Goal: Task Accomplishment & Management: Manage account settings

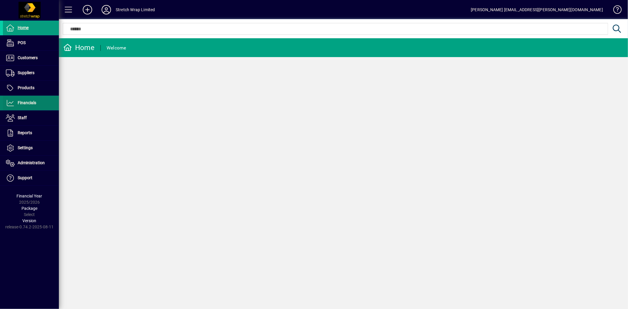
click at [29, 103] on span "Financials" at bounding box center [27, 102] width 19 height 5
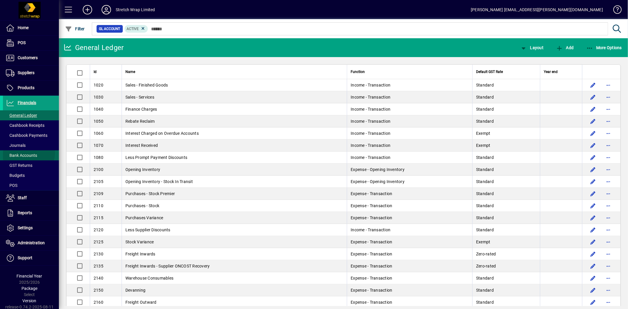
click at [23, 153] on span "Bank Accounts" at bounding box center [21, 155] width 31 height 5
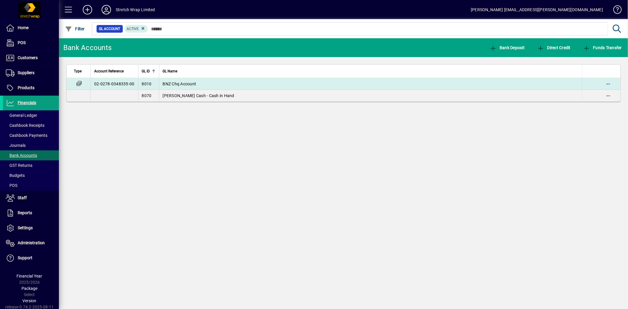
click at [178, 84] on span "BNZ Chq Account" at bounding box center [180, 84] width 34 height 5
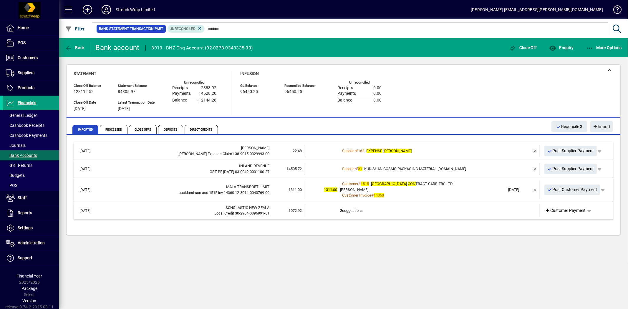
click at [432, 189] on div "[PERSON_NAME]" at bounding box center [423, 190] width 165 height 6
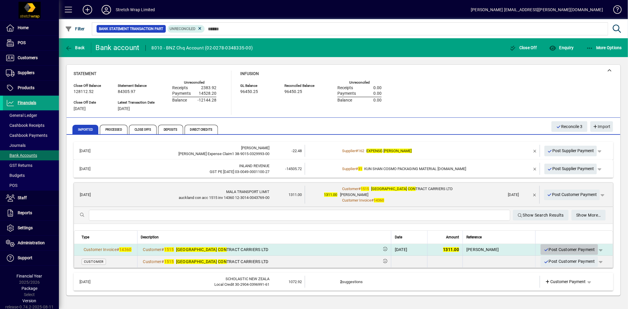
click at [564, 248] on span "Post Customer Payment" at bounding box center [570, 250] width 52 height 10
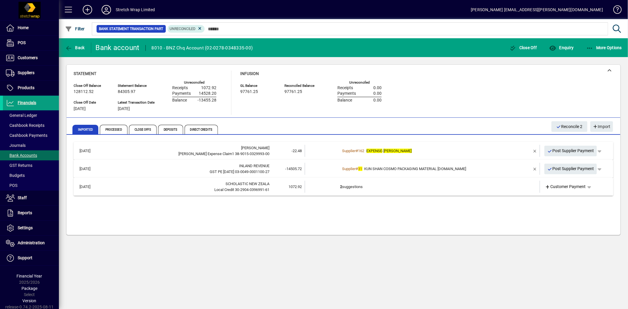
click at [355, 187] on td "2 suggestions" at bounding box center [423, 187] width 165 height 12
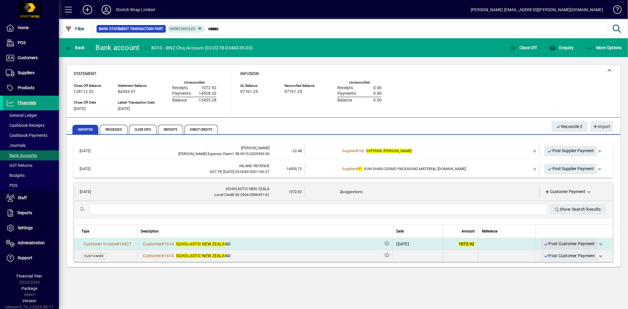
click at [560, 244] on span "Post Customer Payment" at bounding box center [570, 244] width 52 height 10
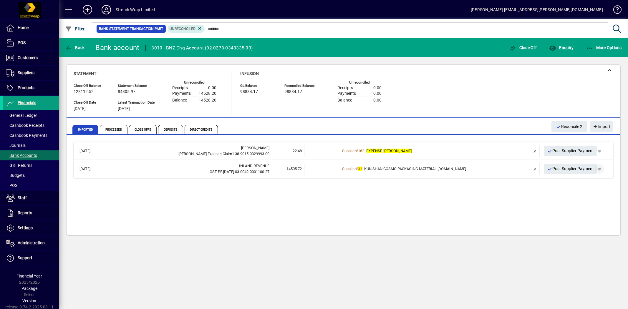
click at [602, 170] on span "button" at bounding box center [600, 169] width 14 height 14
click at [512, 171] on div at bounding box center [314, 154] width 628 height 309
click at [465, 171] on div "Supplier # 31 KUN SHAN COSMO PACKAGING MATERIAL [DOMAIN_NAME]" at bounding box center [423, 169] width 165 height 6
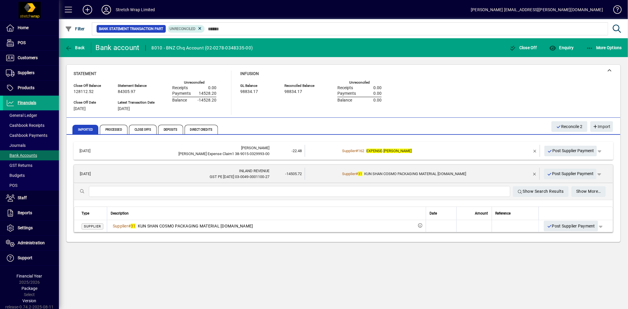
click at [468, 176] on div "Supplier # 31 KUN SHAN COSMO PACKAGING MATERIAL [DOMAIN_NAME]" at bounding box center [423, 174] width 165 height 6
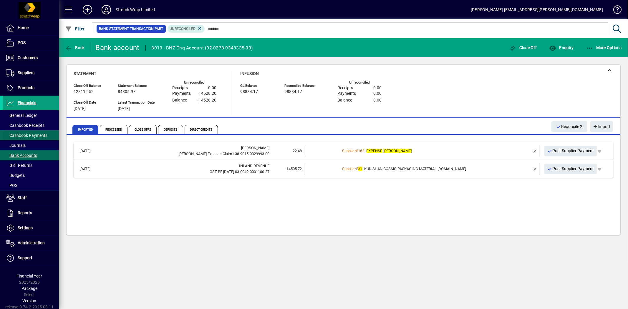
click at [29, 136] on span "Cashbook Payments" at bounding box center [27, 135] width 42 height 5
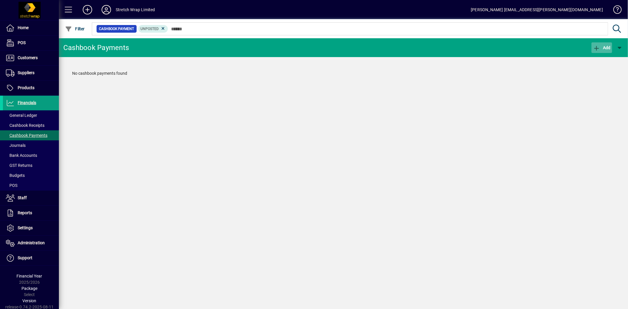
click at [607, 47] on span "Add" at bounding box center [602, 47] width 18 height 5
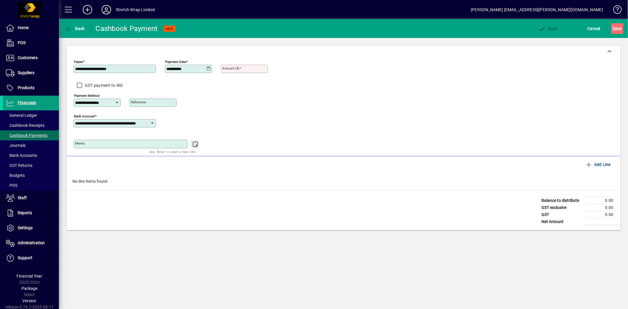
click at [102, 68] on input "**********" at bounding box center [115, 69] width 81 height 5
type input "**********"
click at [224, 99] on div "**********" at bounding box center [175, 101] width 203 height 21
click at [209, 67] on icon at bounding box center [208, 69] width 4 height 5
click at [230, 155] on span "29" at bounding box center [232, 157] width 11 height 11
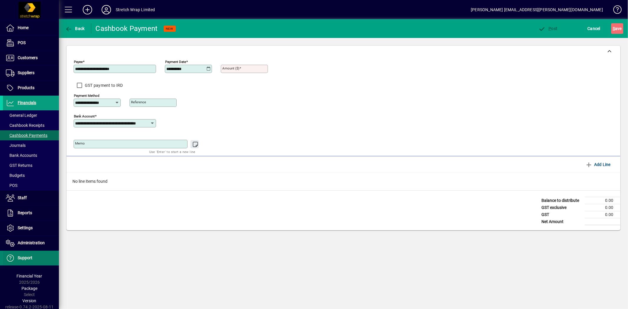
click at [21, 258] on span "Support" at bounding box center [25, 258] width 15 height 5
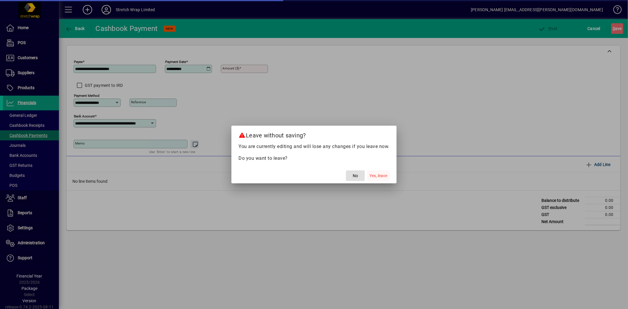
click at [378, 176] on span "Yes, leave" at bounding box center [379, 176] width 18 height 6
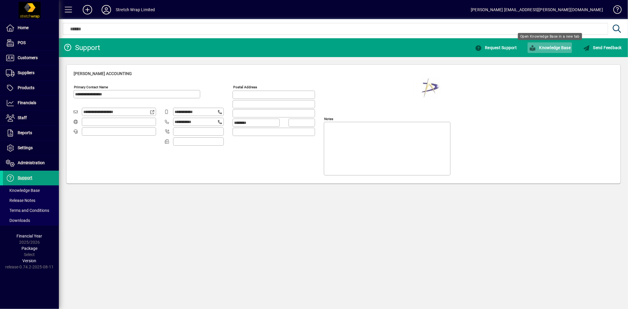
click at [551, 46] on span "Knowledge Base" at bounding box center [550, 47] width 42 height 5
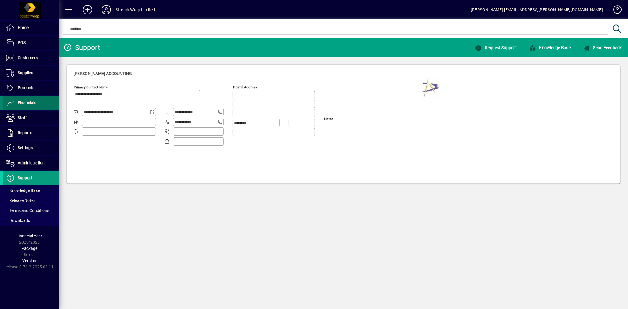
click at [31, 103] on span "Financials" at bounding box center [27, 102] width 19 height 5
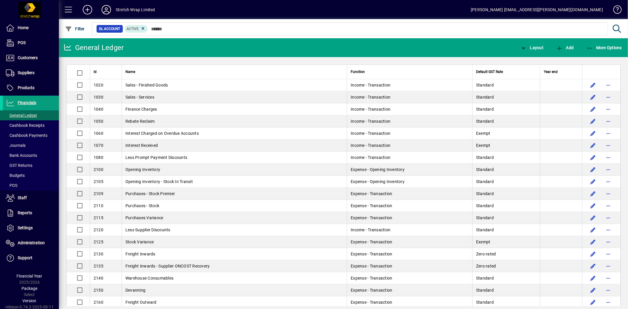
click at [28, 153] on span "Bank Accounts" at bounding box center [21, 155] width 31 height 5
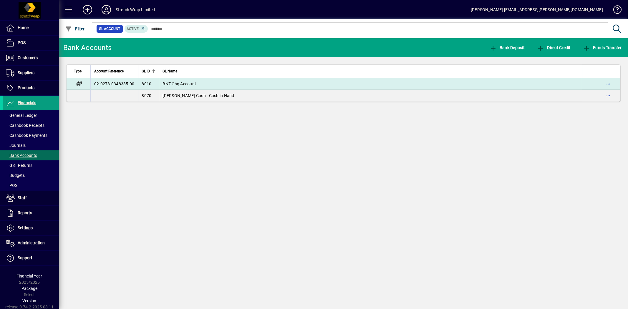
click at [180, 82] on span "BNZ Chq Account" at bounding box center [180, 84] width 34 height 5
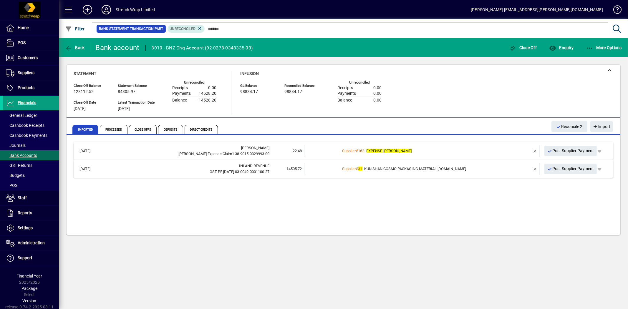
click at [505, 170] on div "Supplier # 31 KUN SHAN COSMO PACKAGING MATERIAL [DOMAIN_NAME]" at bounding box center [423, 169] width 165 height 6
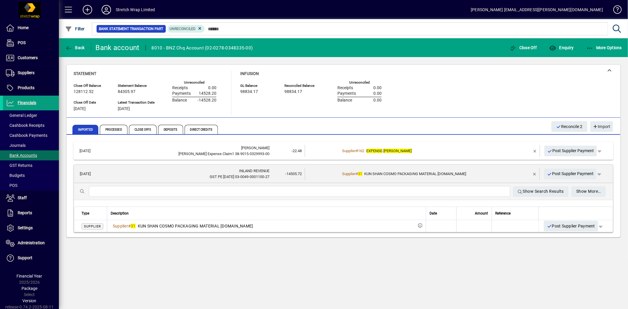
click at [481, 249] on div "Back Bank account 8010 - BNZ Chq Account ([FINANCIAL_ID]) Close Off Enquiry Mor…" at bounding box center [343, 173] width 569 height 271
click at [504, 173] on div "Supplier # 31 KUN SHAN COSMO PACKAGING MATERIAL [DOMAIN_NAME]" at bounding box center [423, 174] width 165 height 6
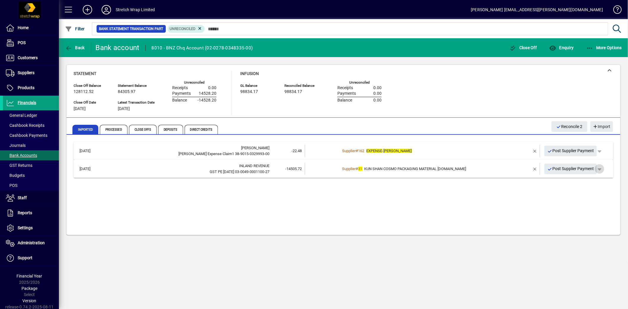
click at [600, 168] on span "button" at bounding box center [600, 169] width 14 height 14
click at [27, 136] on div at bounding box center [314, 154] width 628 height 309
click at [32, 136] on span "Cashbook Payments" at bounding box center [27, 135] width 42 height 5
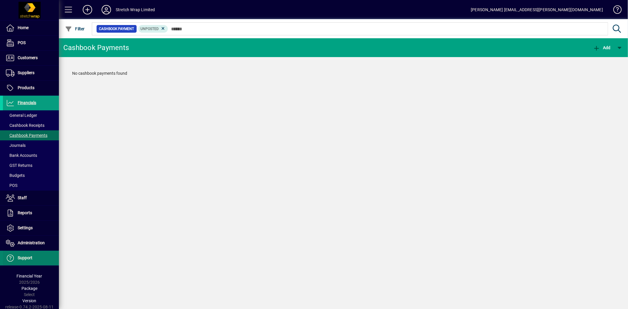
click at [25, 257] on span "Support" at bounding box center [25, 258] width 15 height 5
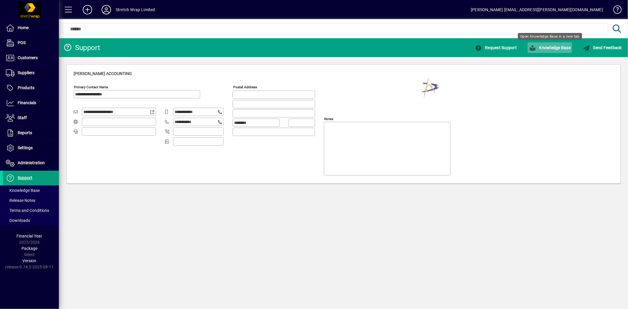
click at [560, 42] on span "button" at bounding box center [550, 48] width 44 height 14
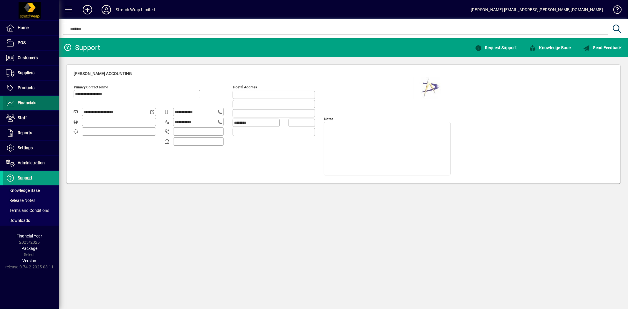
click at [34, 100] on span "Financials" at bounding box center [19, 103] width 33 height 7
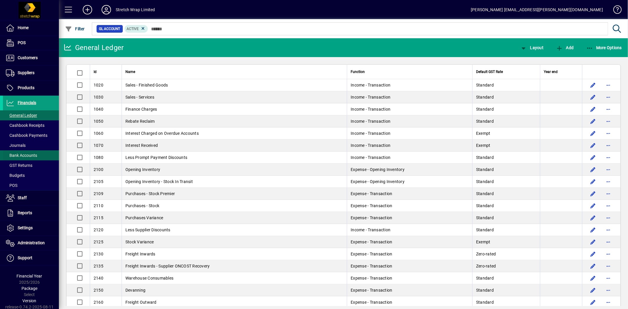
click at [30, 155] on span "Bank Accounts" at bounding box center [21, 155] width 31 height 5
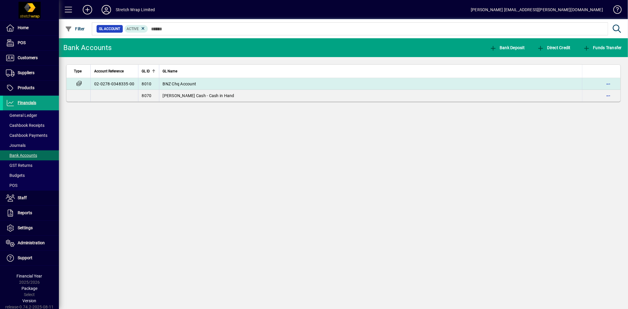
click at [175, 84] on span "BNZ Chq Account" at bounding box center [180, 84] width 34 height 5
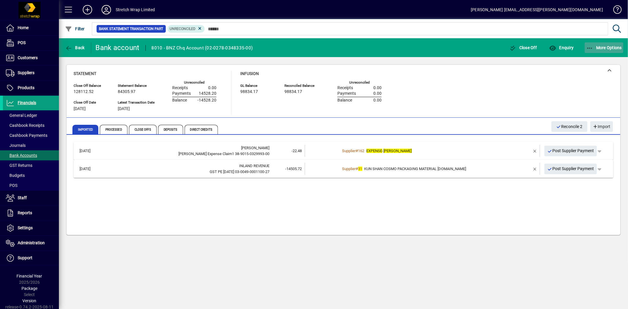
click at [590, 45] on icon "button" at bounding box center [589, 48] width 7 height 6
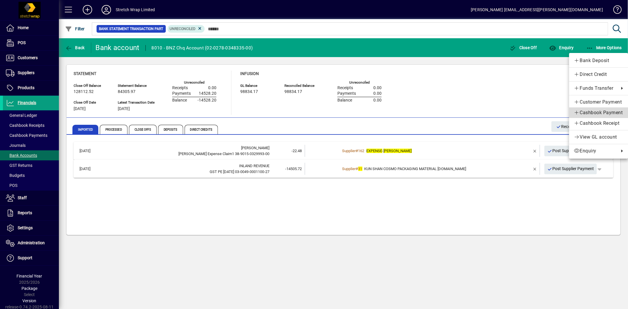
click at [593, 109] on span "Cashbook Payment" at bounding box center [598, 112] width 49 height 7
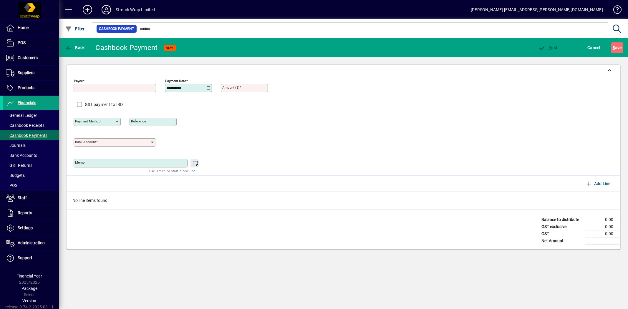
type input "**********"
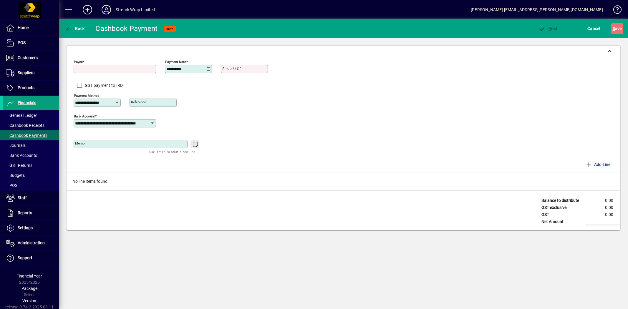
click at [111, 69] on input "Payee" at bounding box center [115, 69] width 81 height 5
click at [338, 135] on div "**********" at bounding box center [344, 105] width 540 height 96
type input "**********"
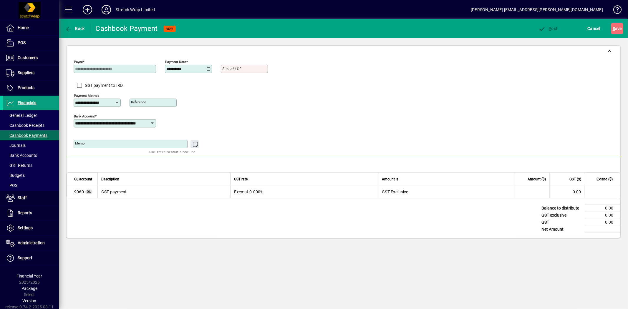
click at [208, 67] on icon at bounding box center [208, 69] width 4 height 5
click at [222, 154] on span "28" at bounding box center [220, 157] width 11 height 11
type input "**********"
click at [39, 152] on span at bounding box center [31, 155] width 56 height 14
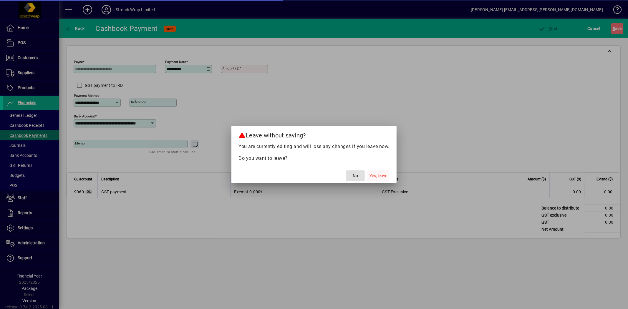
click at [379, 177] on span "Yes, leave" at bounding box center [379, 176] width 18 height 6
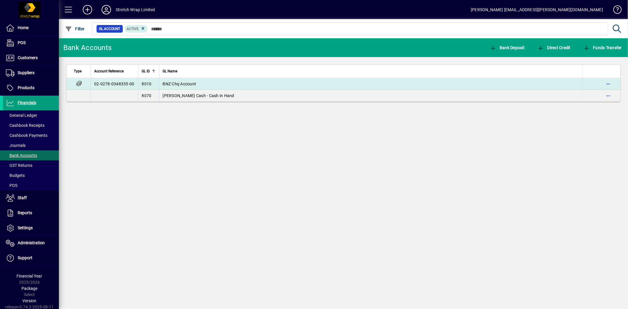
click at [185, 82] on span "BNZ Chq Account" at bounding box center [180, 84] width 34 height 5
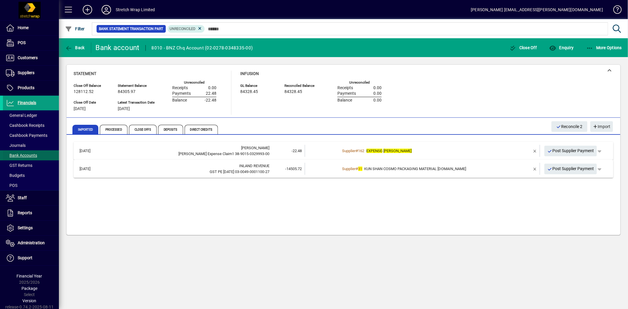
click at [24, 153] on span "Bank Accounts" at bounding box center [21, 155] width 31 height 5
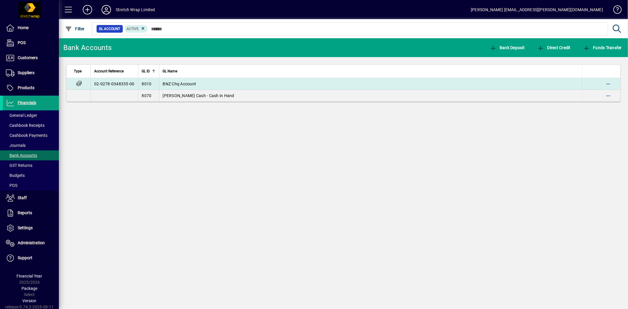
click at [186, 82] on span "BNZ Chq Account" at bounding box center [180, 84] width 34 height 5
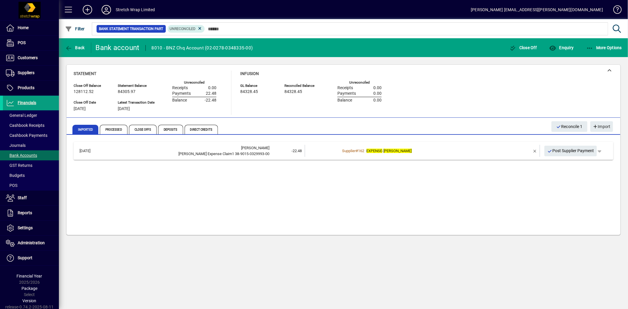
click at [106, 8] on icon at bounding box center [106, 9] width 12 height 9
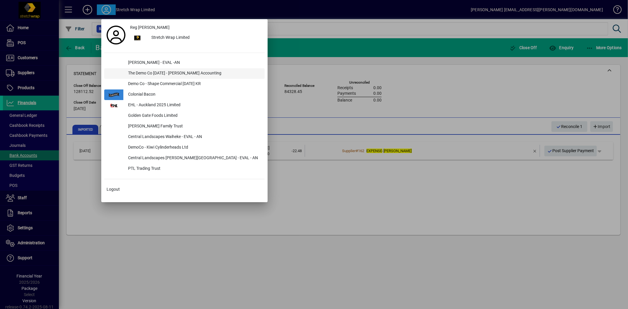
click at [151, 72] on div "The Demo Co [DATE] - [PERSON_NAME] Accounting" at bounding box center [193, 73] width 141 height 11
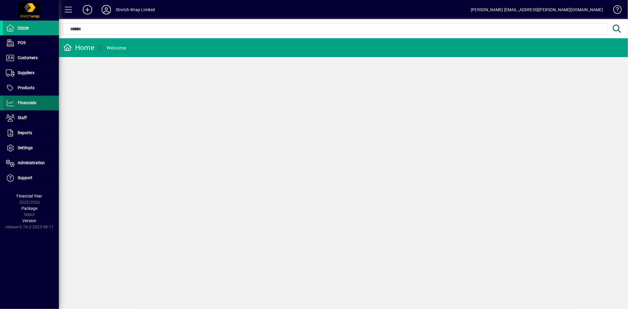
click at [37, 103] on span at bounding box center [31, 103] width 56 height 14
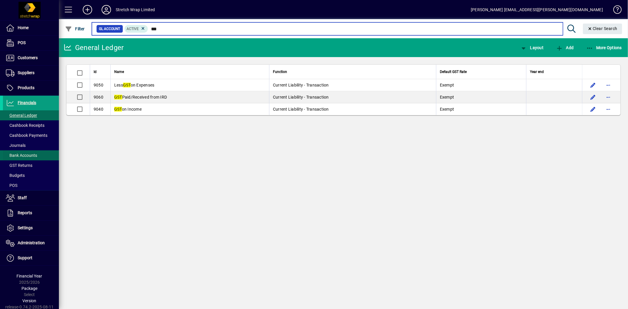
type input "***"
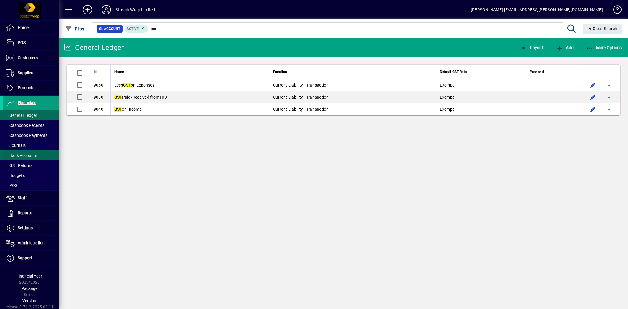
click at [28, 154] on span "Bank Accounts" at bounding box center [21, 155] width 31 height 5
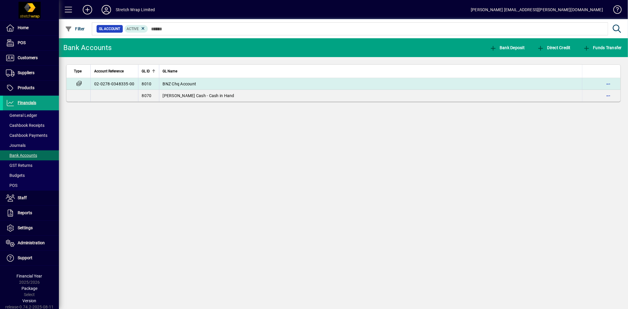
click at [180, 84] on span "BNZ Chq Account" at bounding box center [180, 84] width 34 height 5
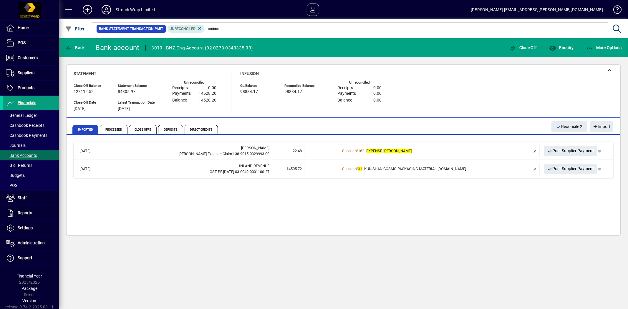
click at [469, 172] on td "Supplier # 31 KUN SHAN COSMO PACKAGING MATERIAL [DOMAIN_NAME]" at bounding box center [423, 169] width 165 height 12
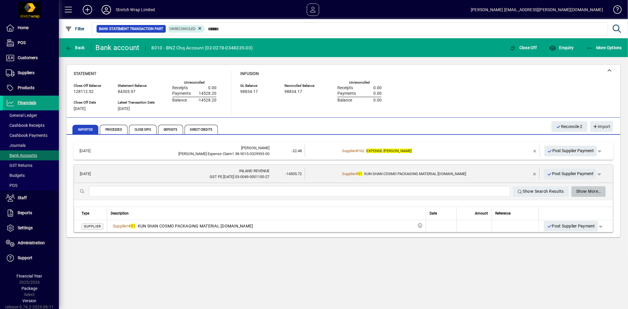
click at [590, 191] on span "Show More…" at bounding box center [588, 192] width 25 height 10
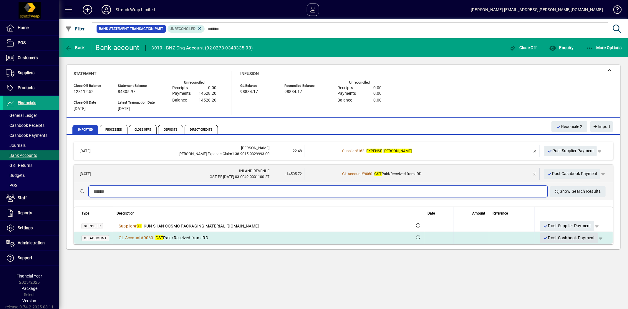
click at [583, 239] on span "Post Cashbook Payment" at bounding box center [569, 238] width 52 height 10
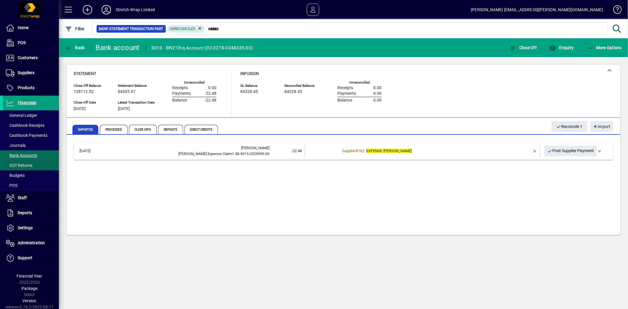
click at [24, 167] on span "GST Returns" at bounding box center [19, 165] width 27 height 5
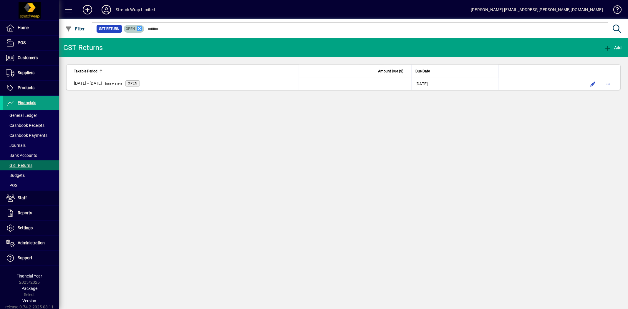
click at [138, 27] on icon at bounding box center [139, 28] width 5 height 5
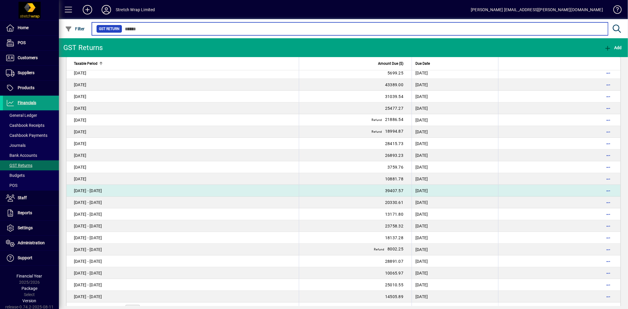
scroll to position [50, 0]
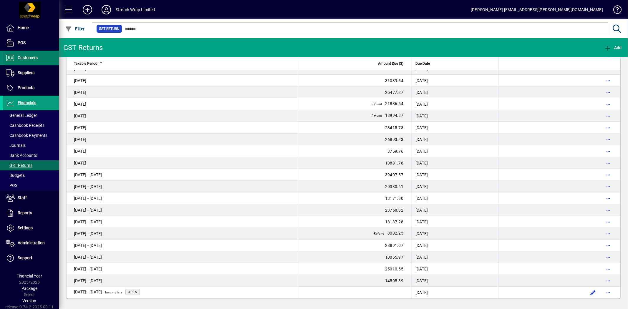
click at [27, 54] on span "Customers" at bounding box center [20, 57] width 35 height 7
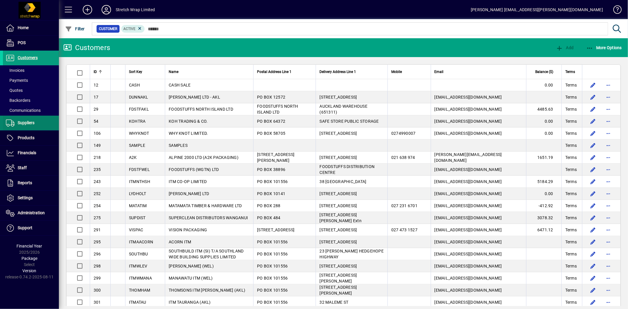
click at [28, 122] on span "Suppliers" at bounding box center [26, 122] width 17 height 5
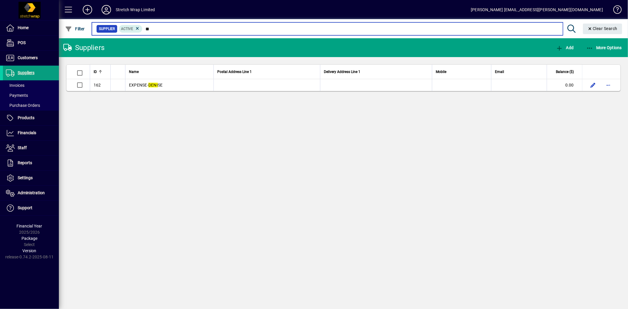
type input "*"
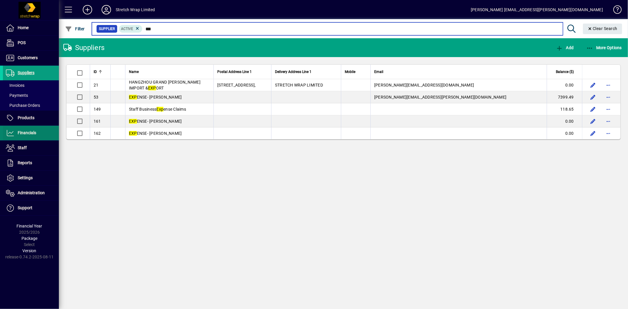
type input "***"
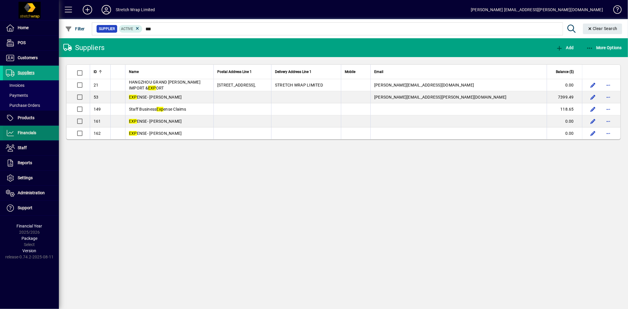
click at [26, 132] on span "Financials" at bounding box center [27, 132] width 19 height 5
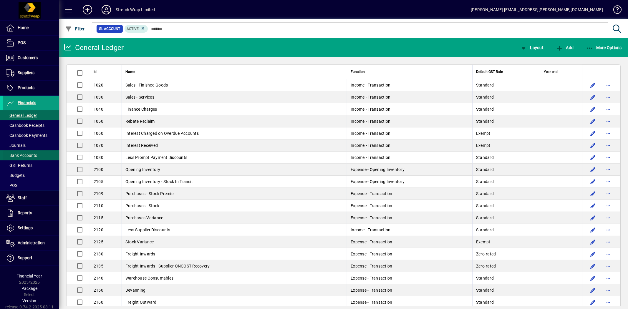
click at [31, 153] on span "Bank Accounts" at bounding box center [21, 155] width 31 height 5
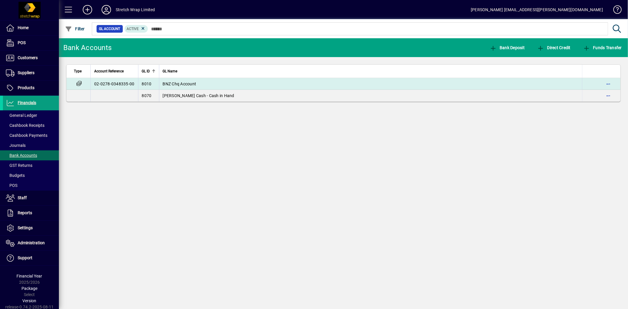
click at [176, 83] on span "BNZ Chq Account" at bounding box center [180, 84] width 34 height 5
